Goal: Information Seeking & Learning: Learn about a topic

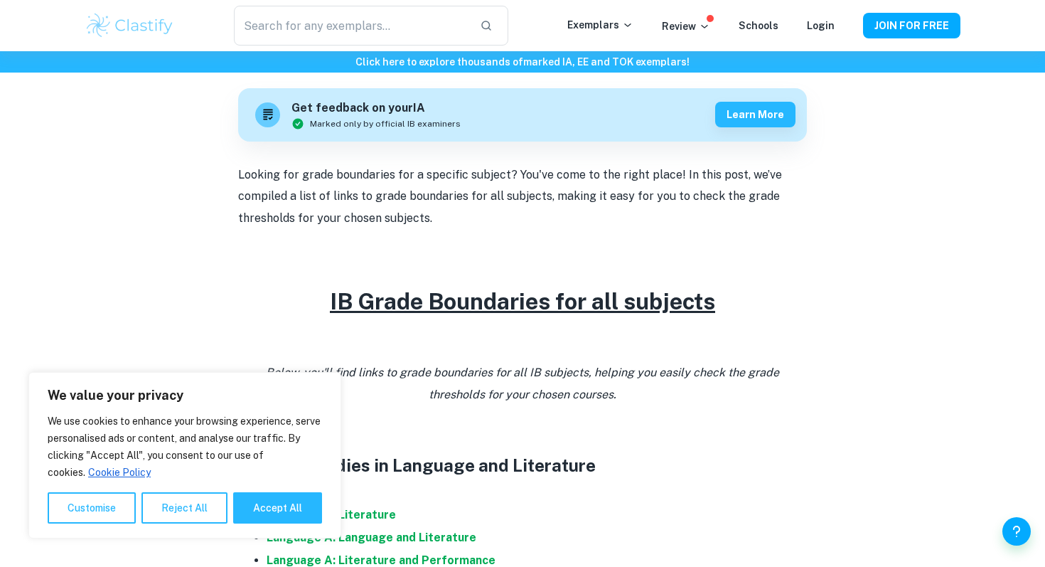
scroll to position [468, 0]
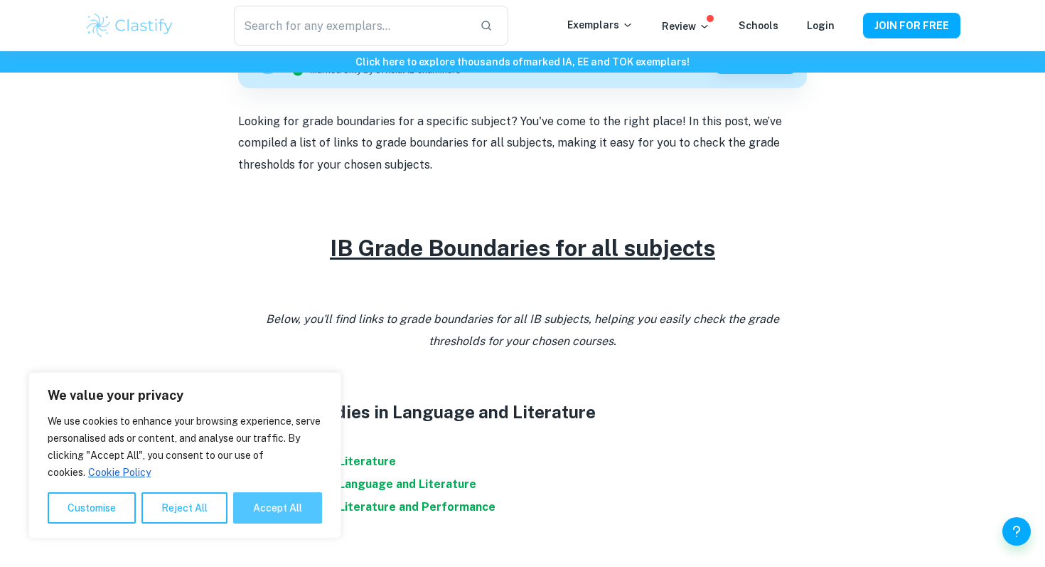
click at [261, 505] on button "Accept All" at bounding box center [277, 507] width 89 height 31
checkbox input "true"
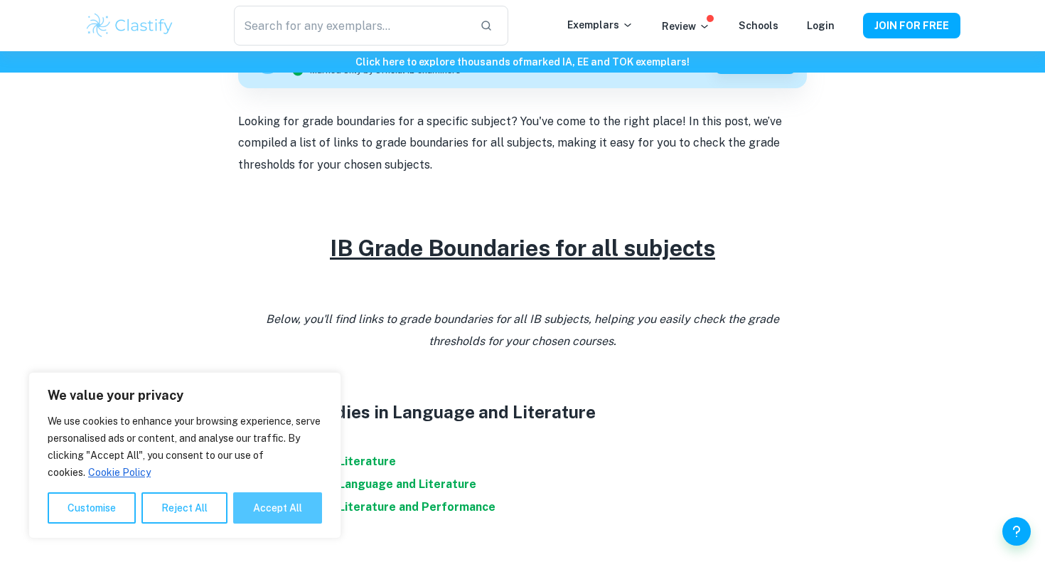
checkbox input "true"
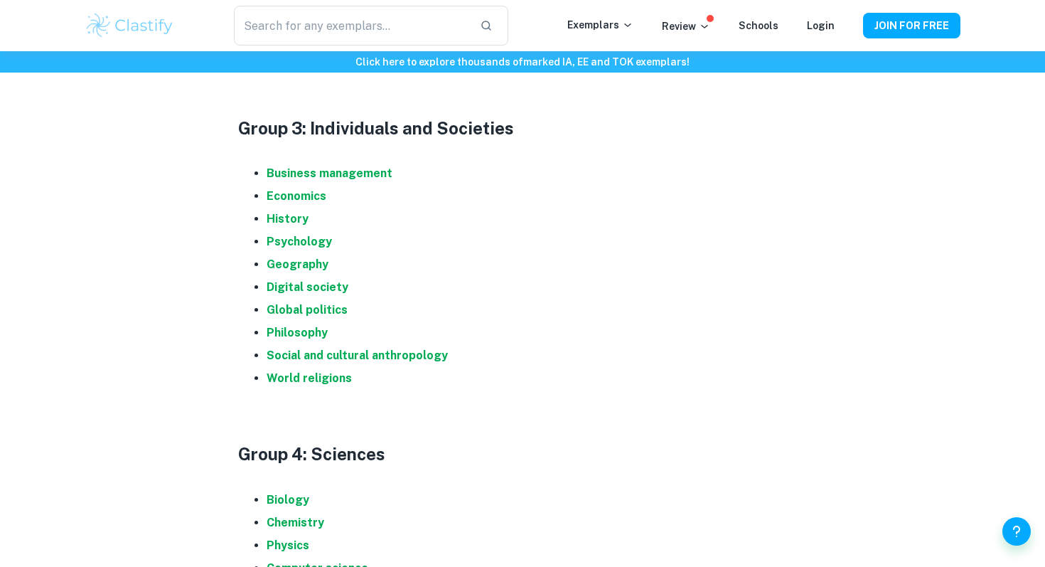
scroll to position [1084, 0]
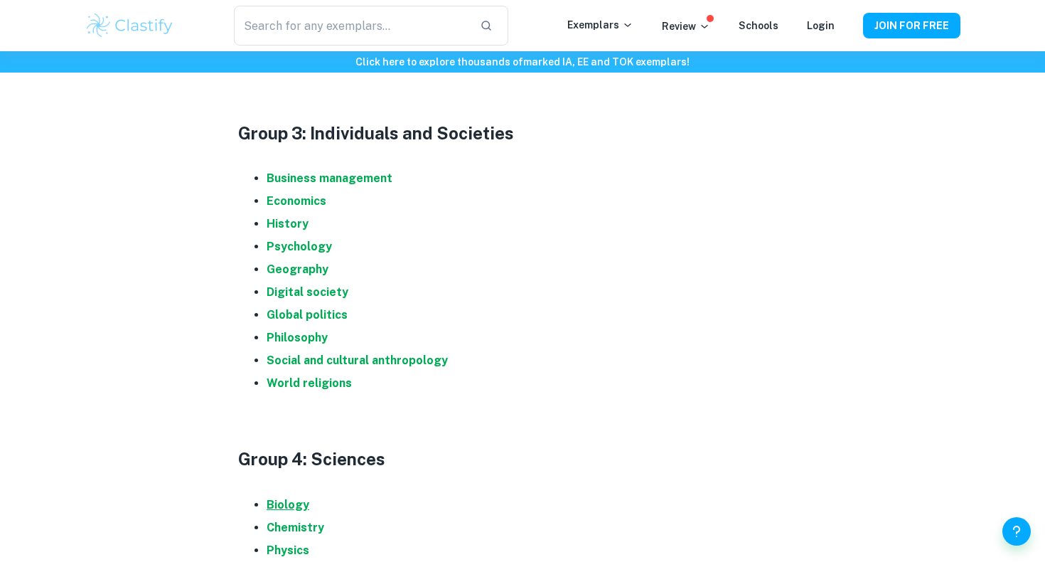
click at [296, 503] on strong "Biology" at bounding box center [288, 505] width 43 height 14
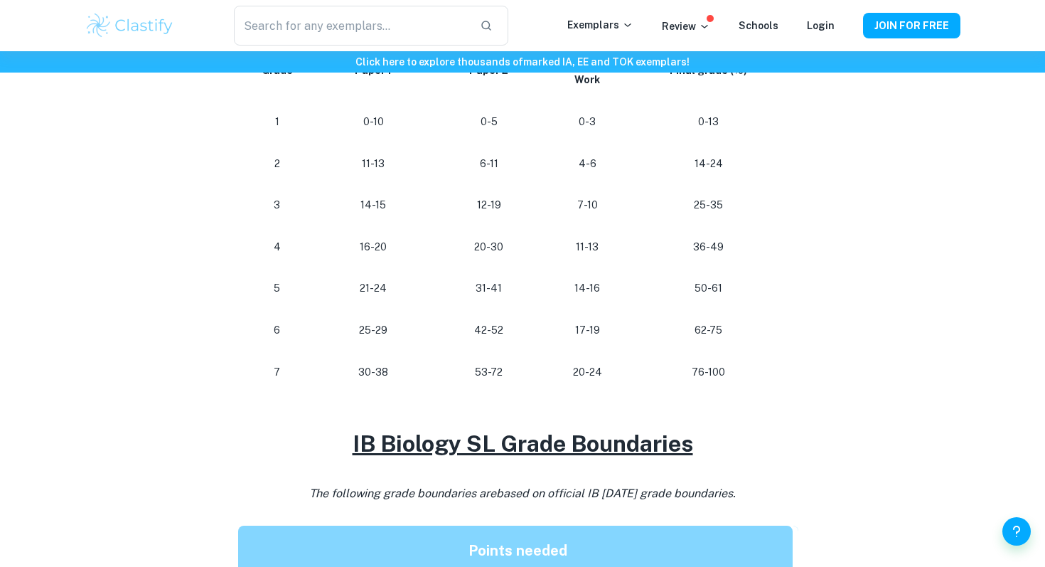
scroll to position [813, 0]
